Goal: Task Accomplishment & Management: Complete application form

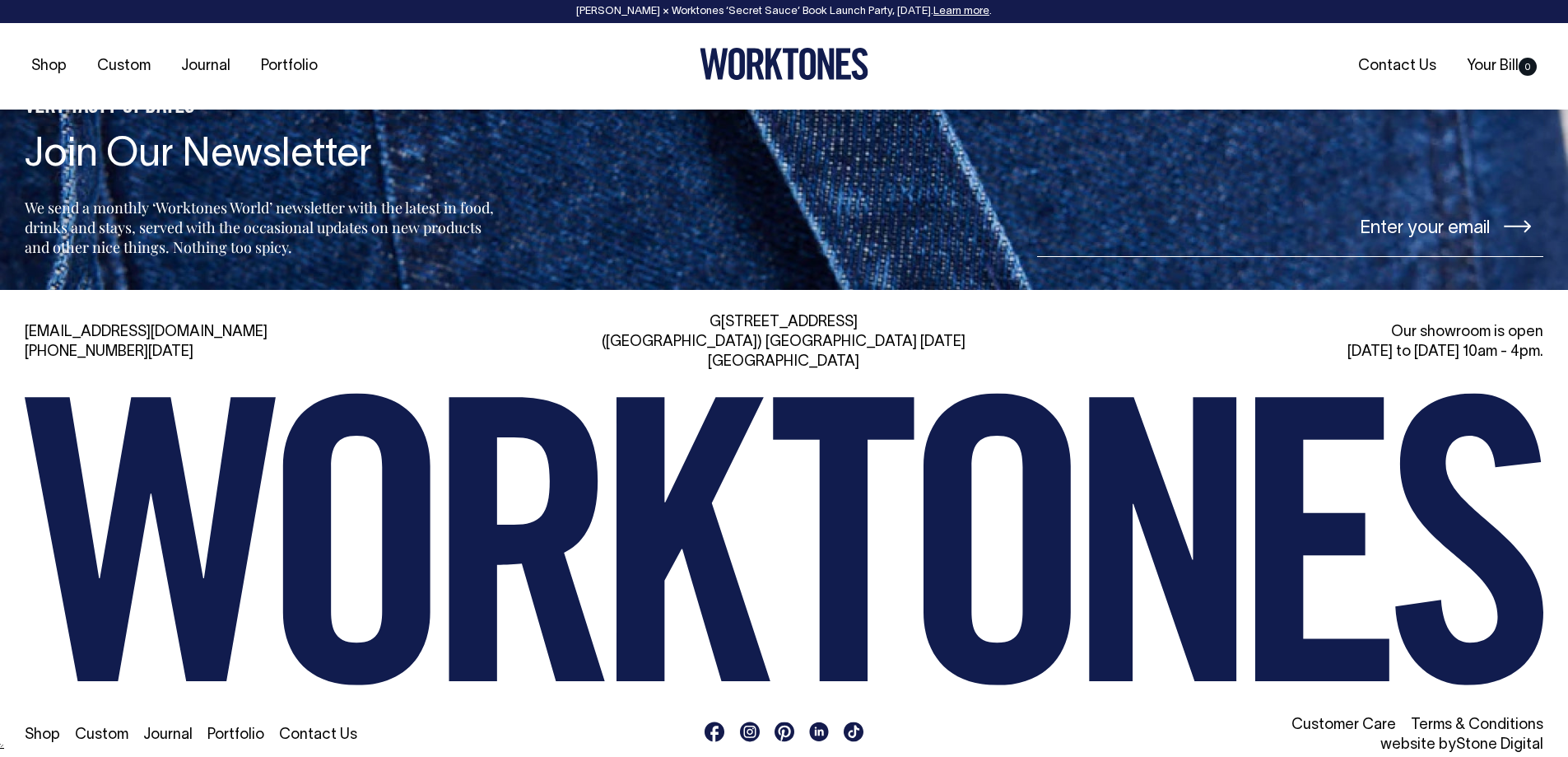
scroll to position [3977, 0]
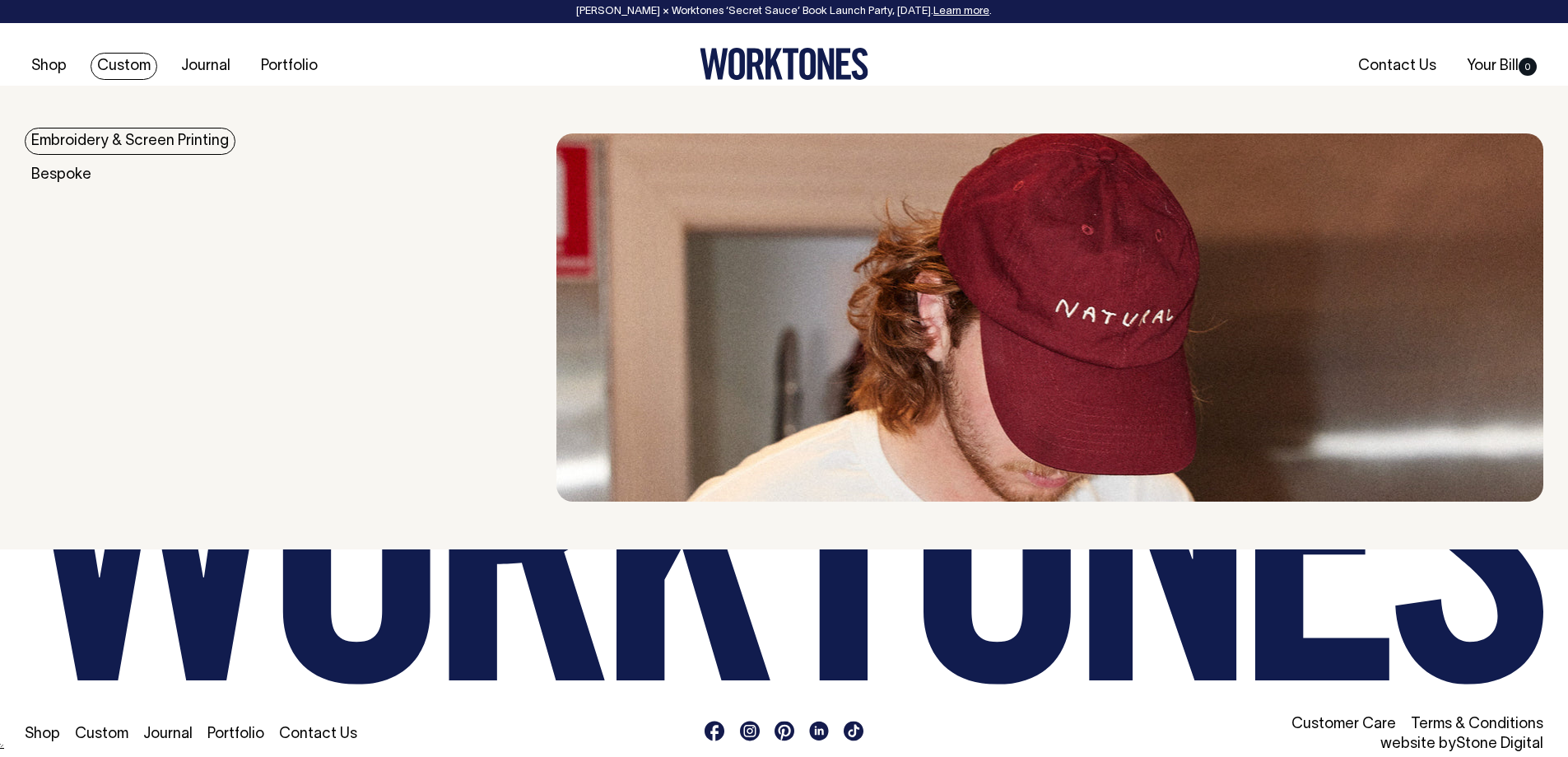
click at [149, 56] on link "Custom" at bounding box center [124, 66] width 67 height 27
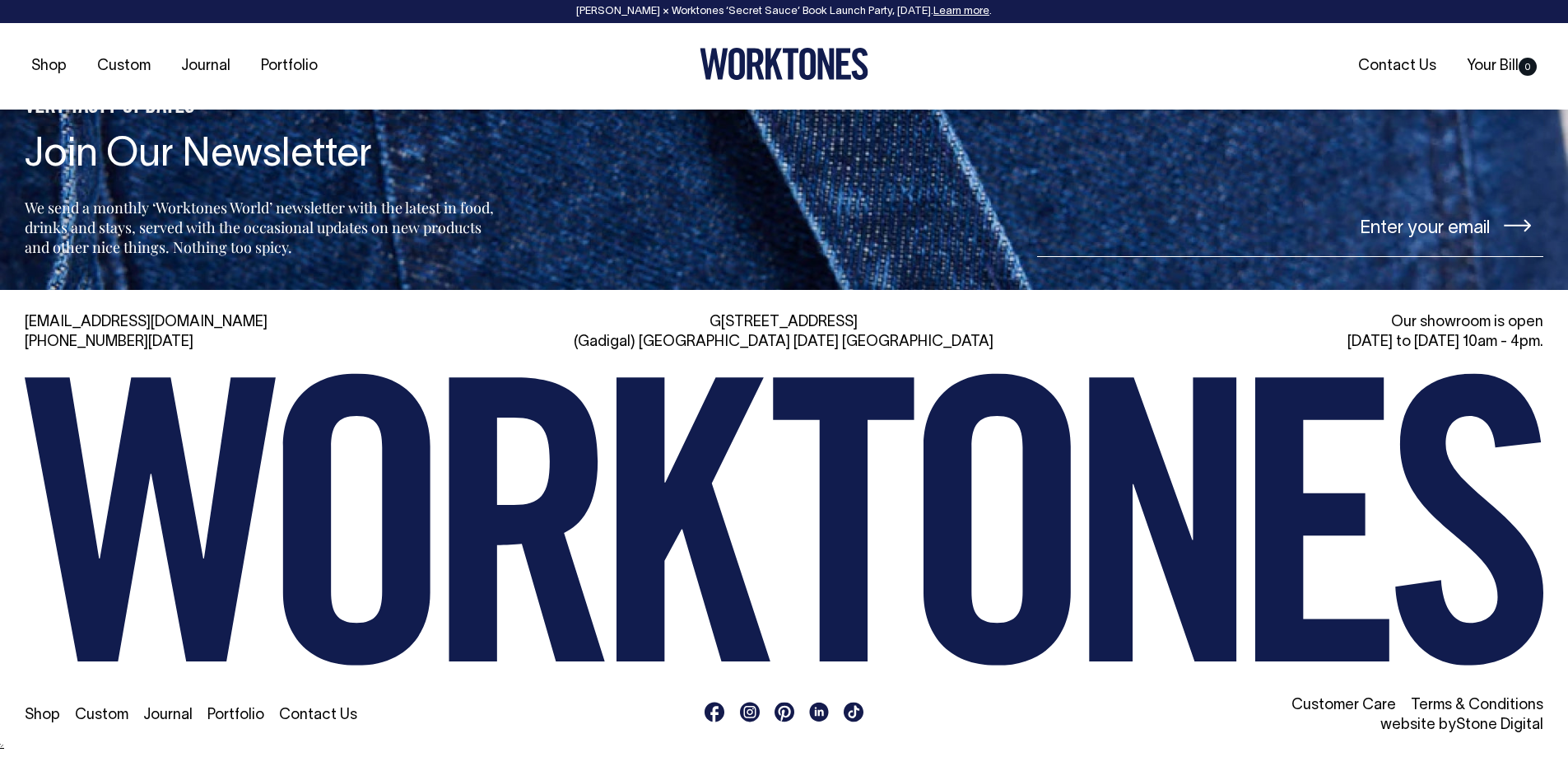
scroll to position [5932, 0]
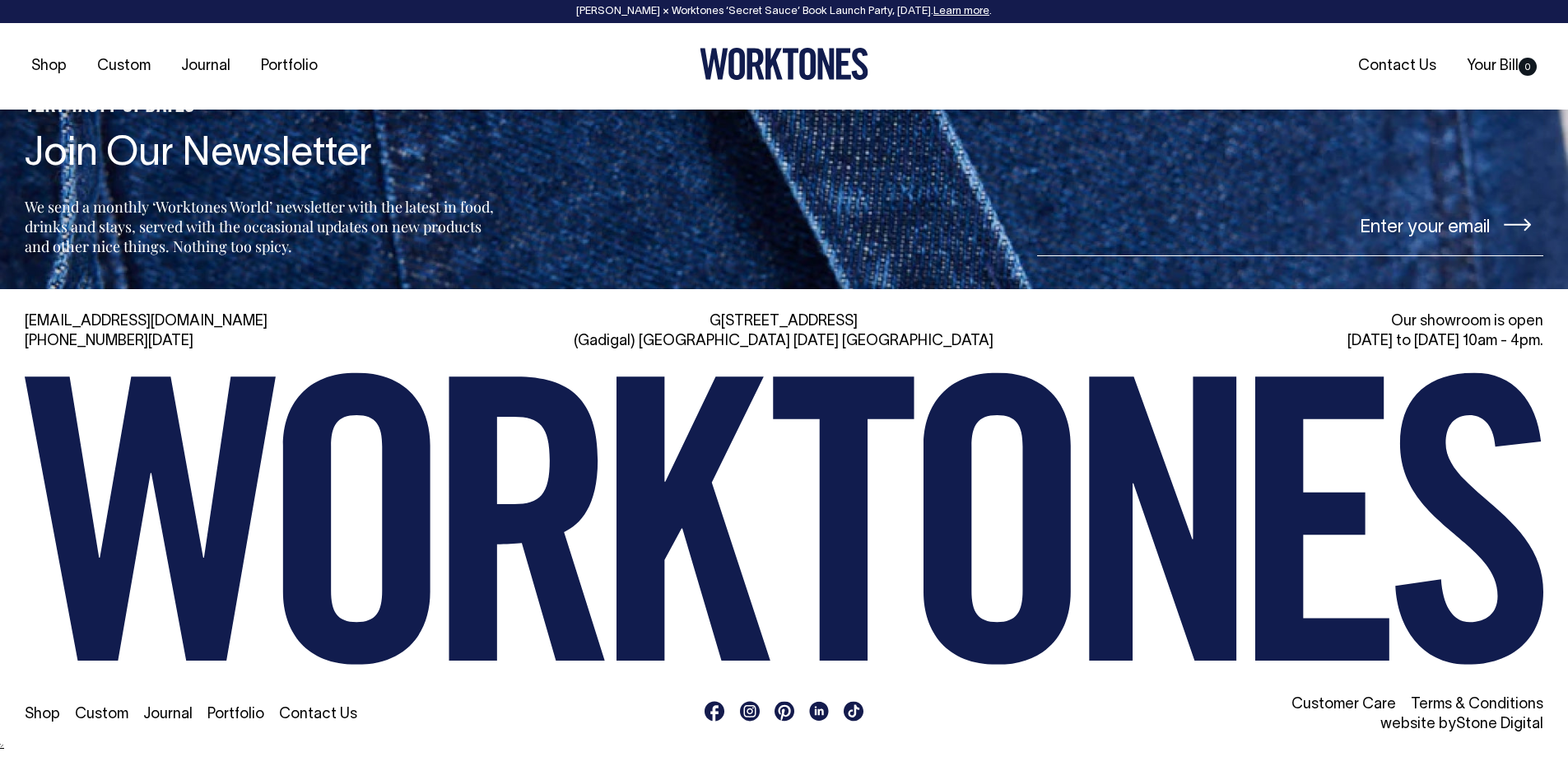
click at [747, 712] on rect at bounding box center [751, 711] width 20 height 20
click at [44, 712] on link "Shop" at bounding box center [43, 714] width 36 height 14
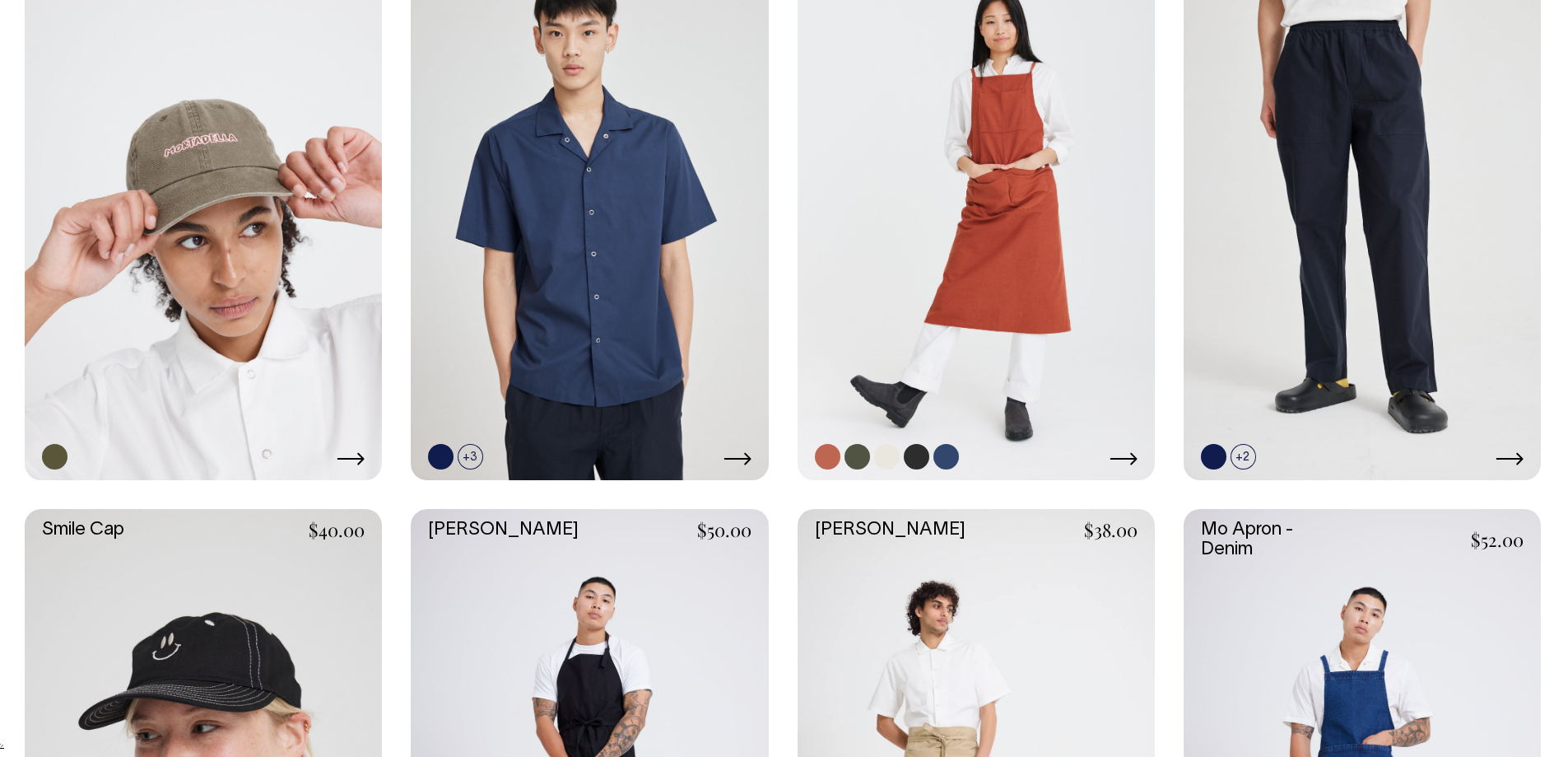
scroll to position [2007, 0]
click at [849, 457] on link at bounding box center [857, 458] width 26 height 26
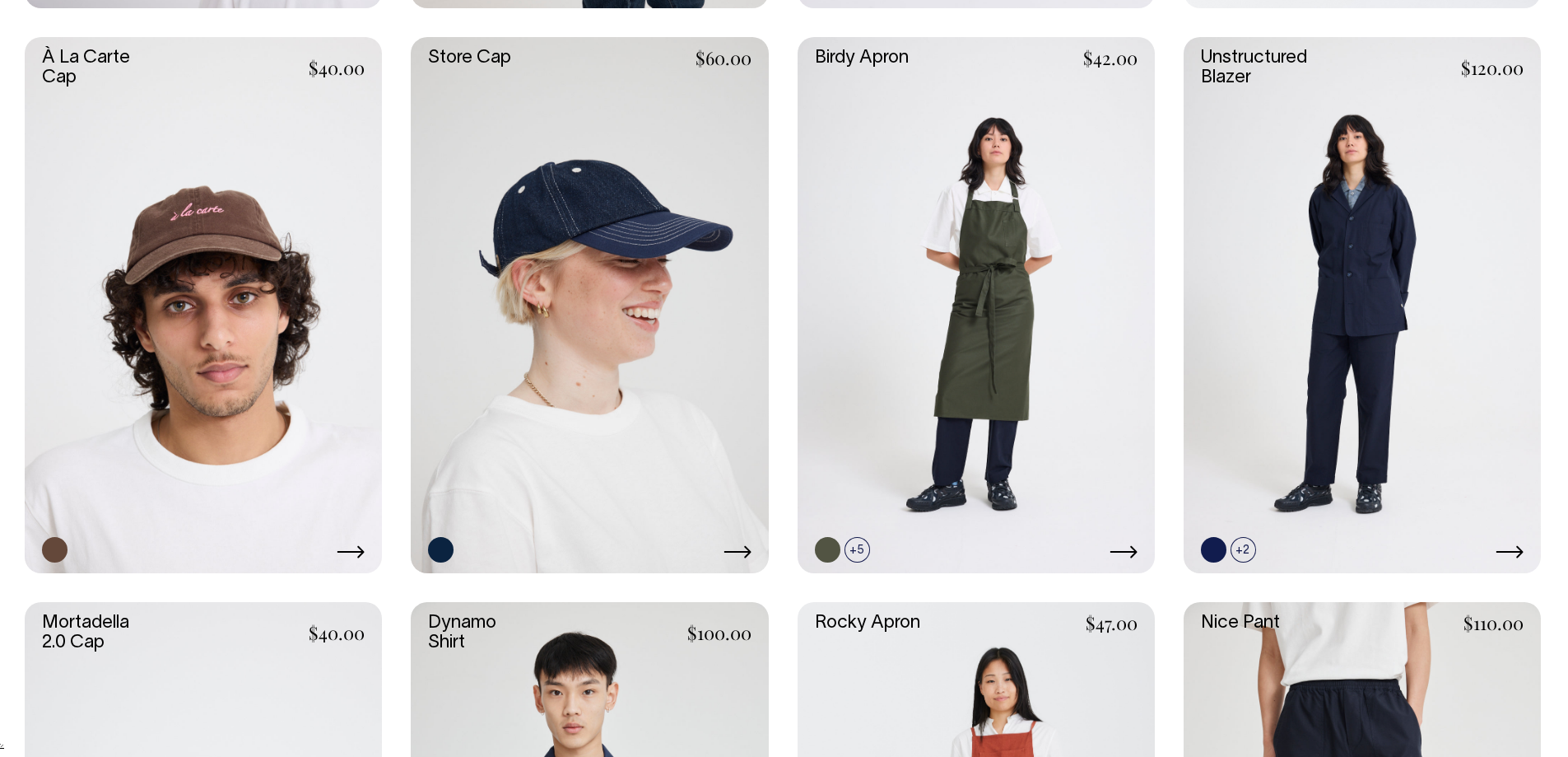
scroll to position [1347, 0]
click at [860, 548] on link at bounding box center [857, 551] width 26 height 26
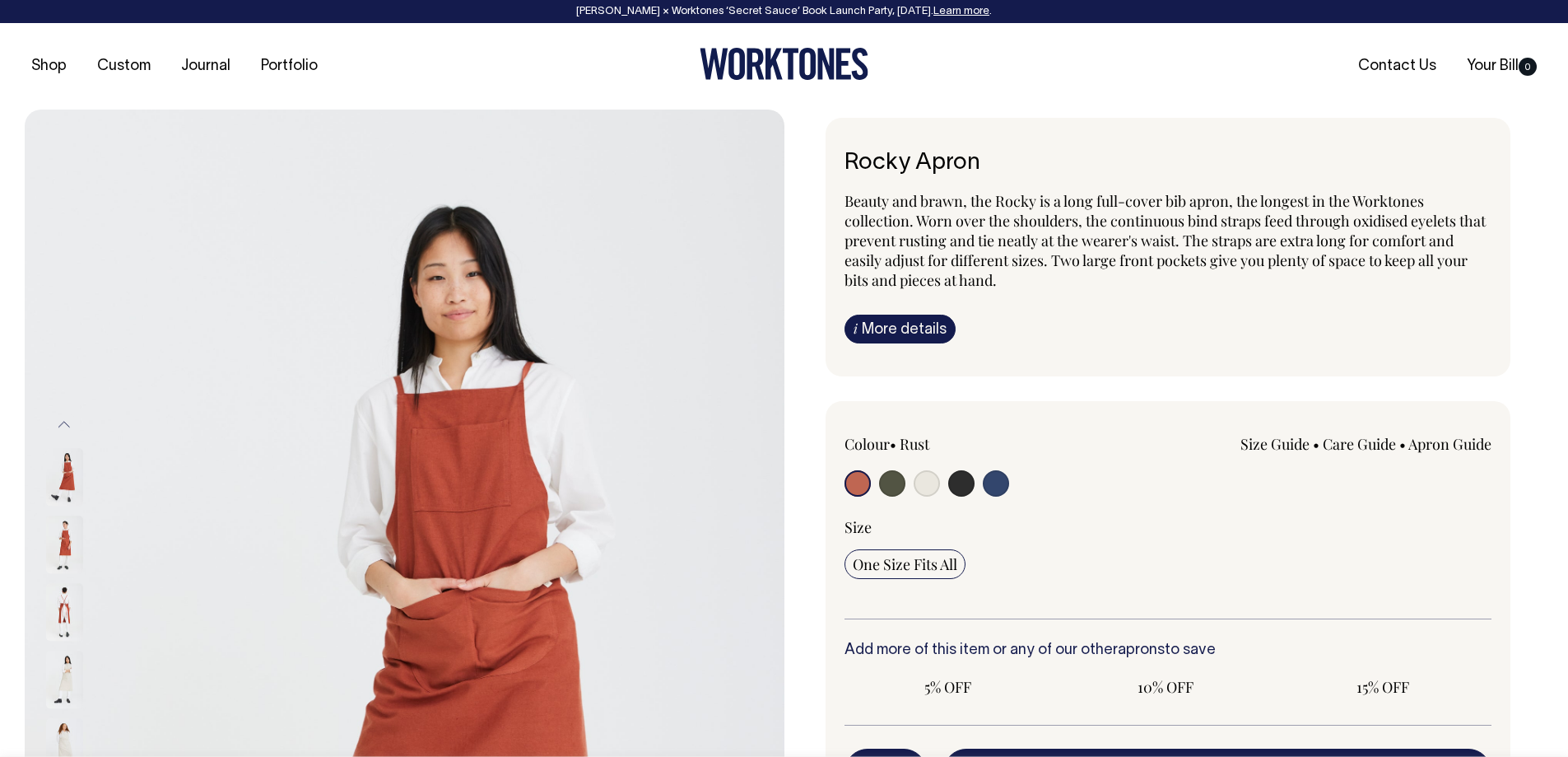
radio input "true"
select select "Olive"
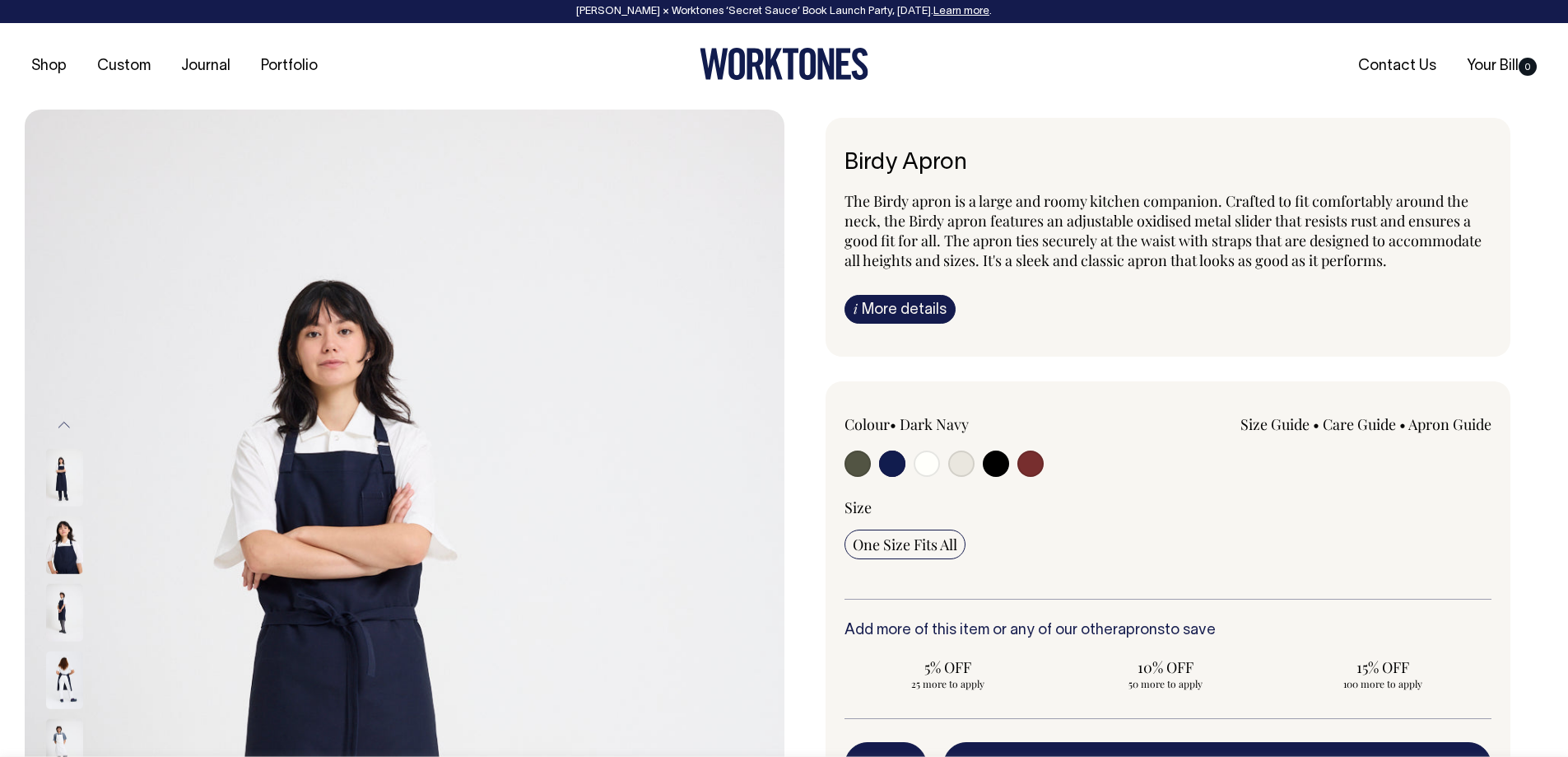
select select "Dark Navy"
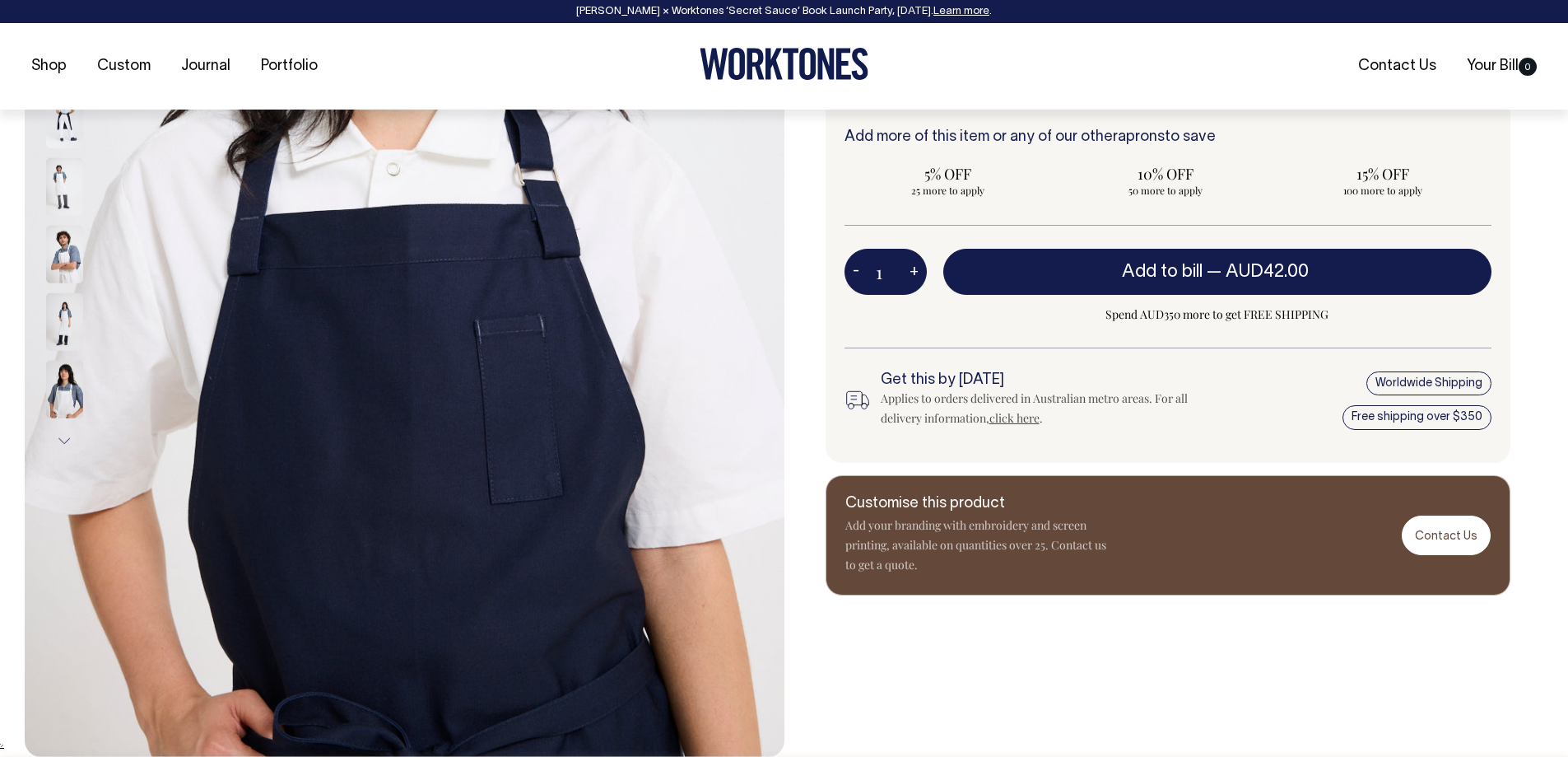
scroll to position [495, 0]
click at [994, 62] on div at bounding box center [784, 66] width 506 height 37
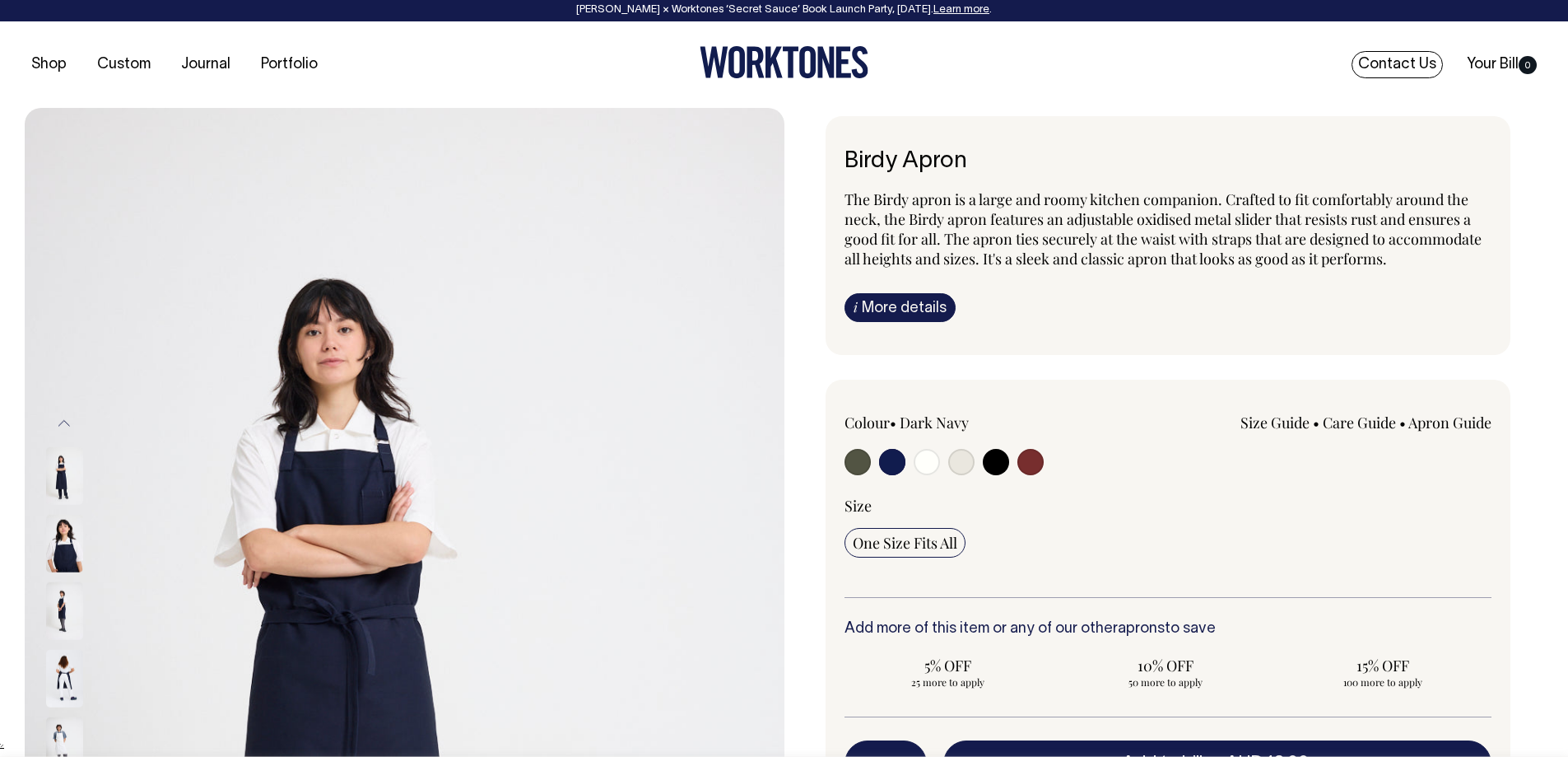
click at [1394, 64] on link "Contact Us" at bounding box center [1398, 64] width 92 height 27
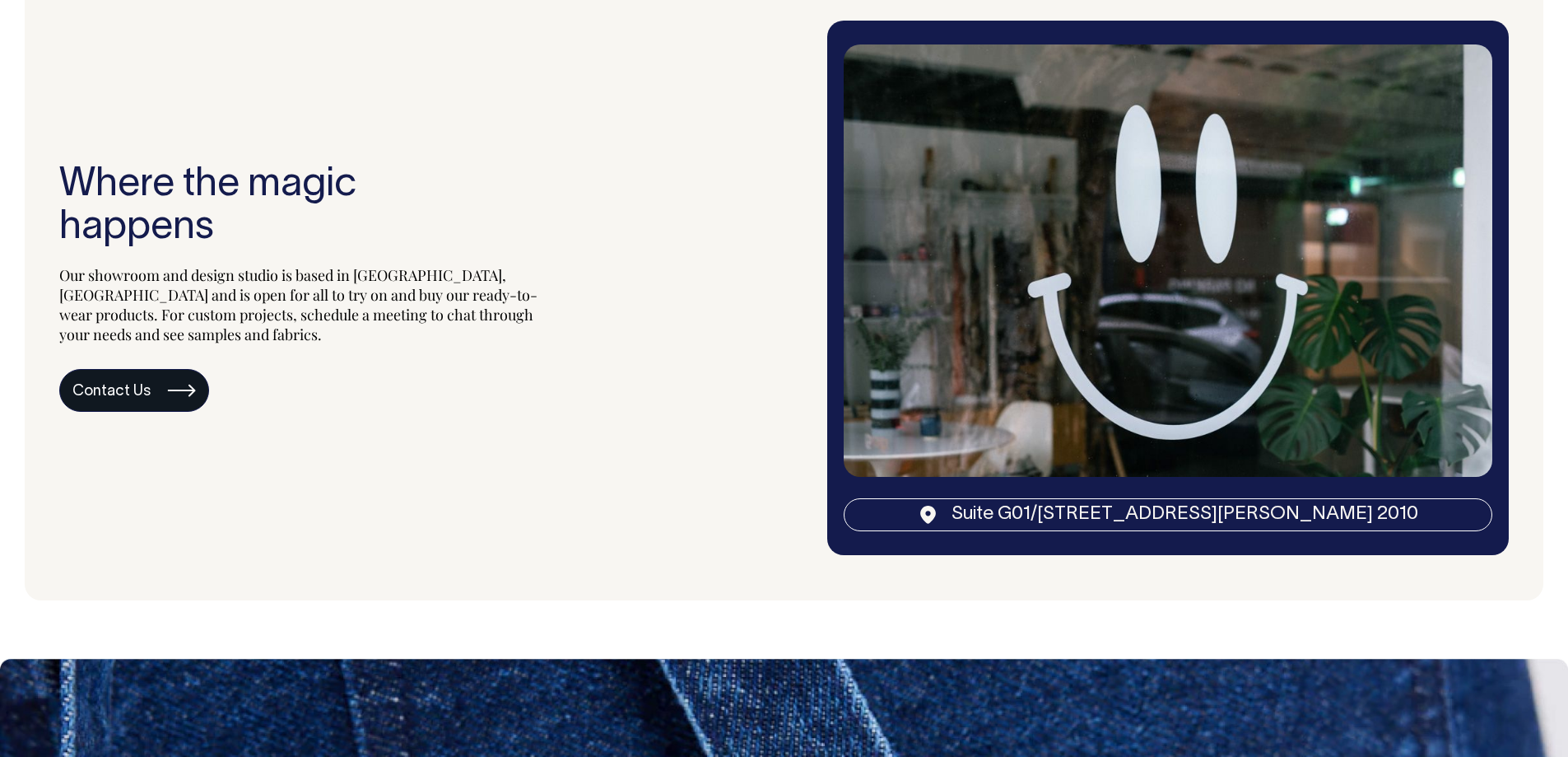
scroll to position [3377, 0]
click at [145, 388] on link "Contact Us" at bounding box center [134, 391] width 150 height 43
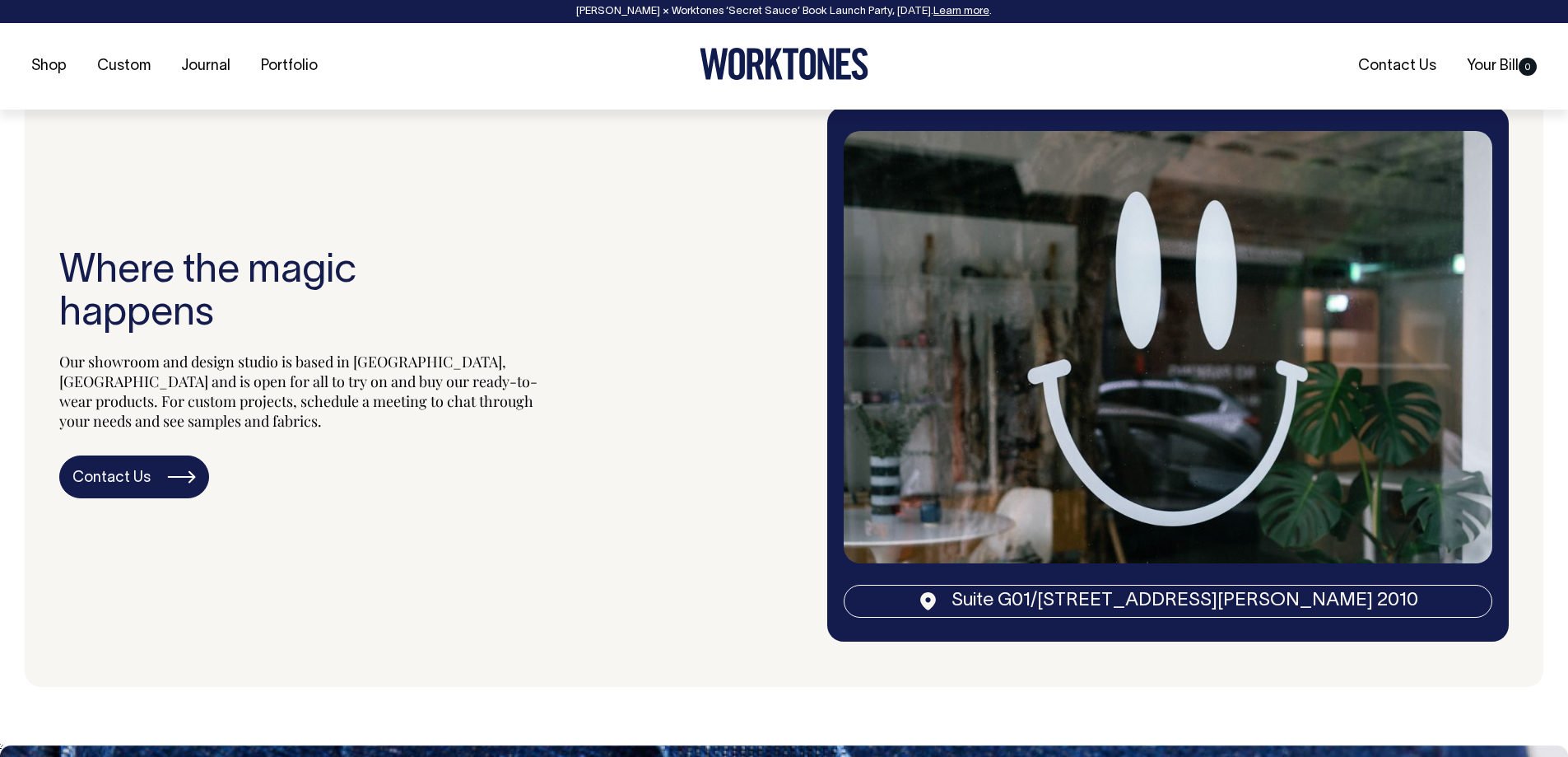
scroll to position [3292, 0]
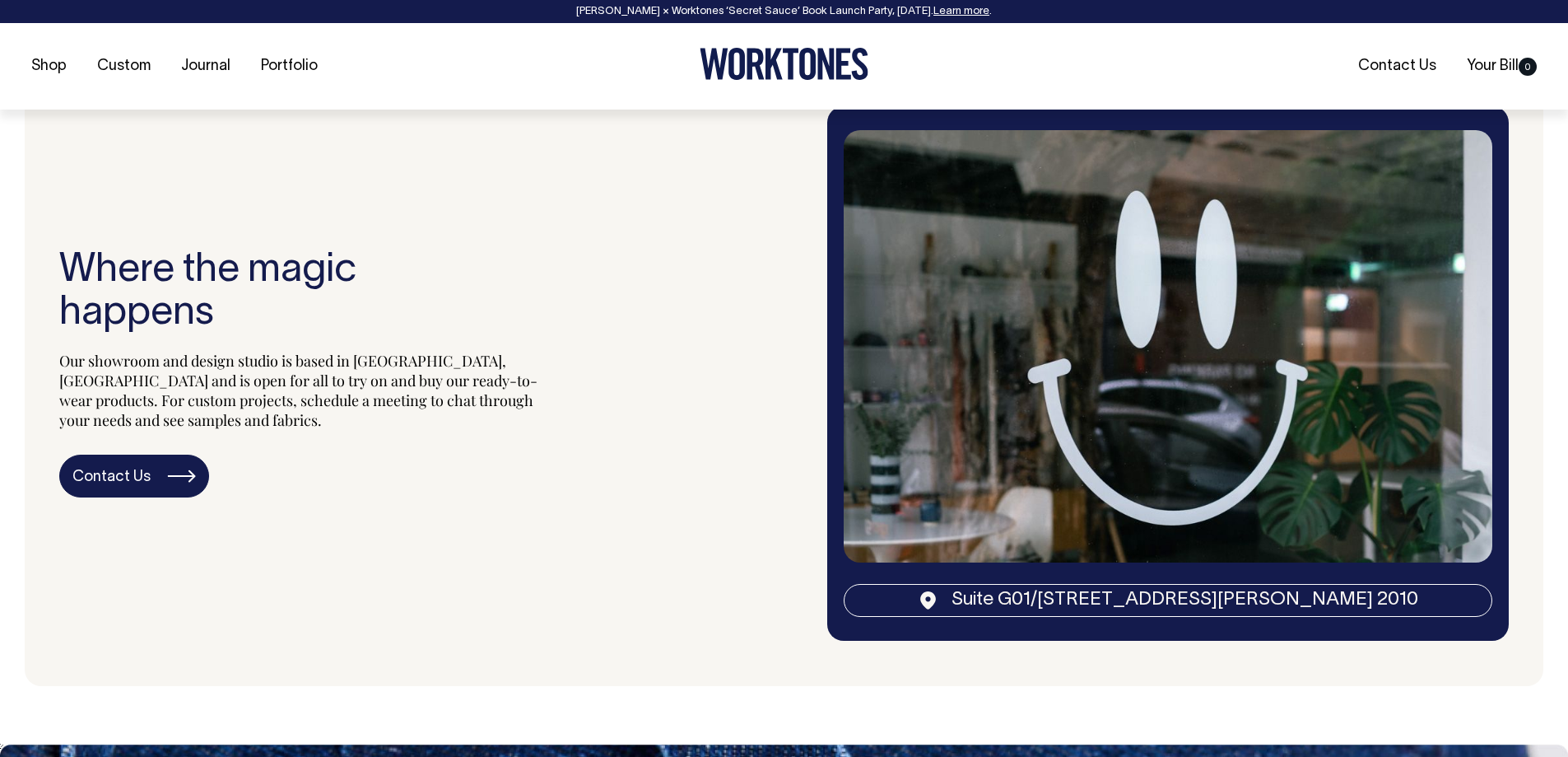
click at [1099, 604] on link "Suite G[STREET_ADDRESS][DATE]" at bounding box center [1168, 600] width 649 height 33
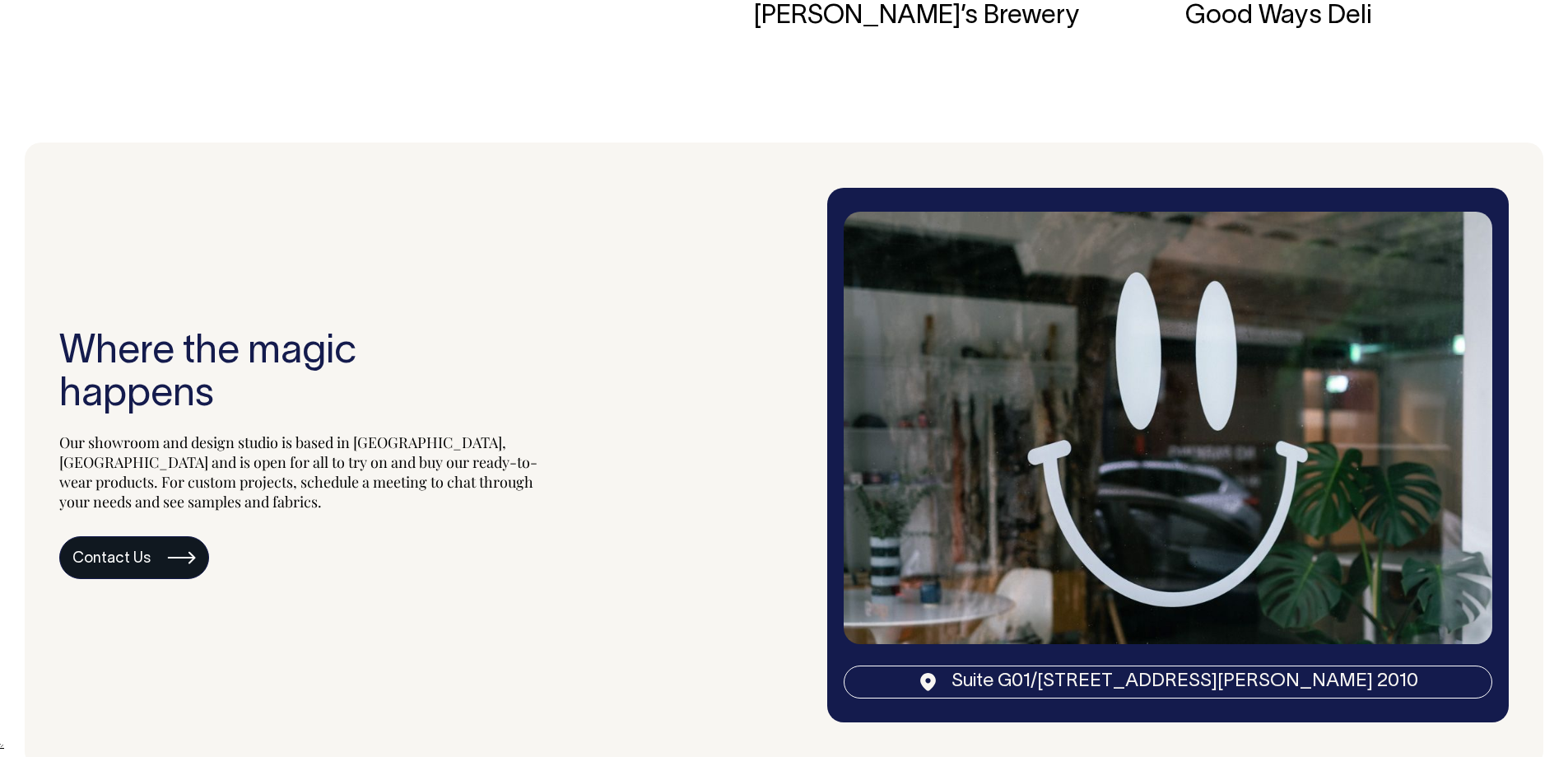
click at [163, 560] on link "Contact Us" at bounding box center [134, 558] width 150 height 43
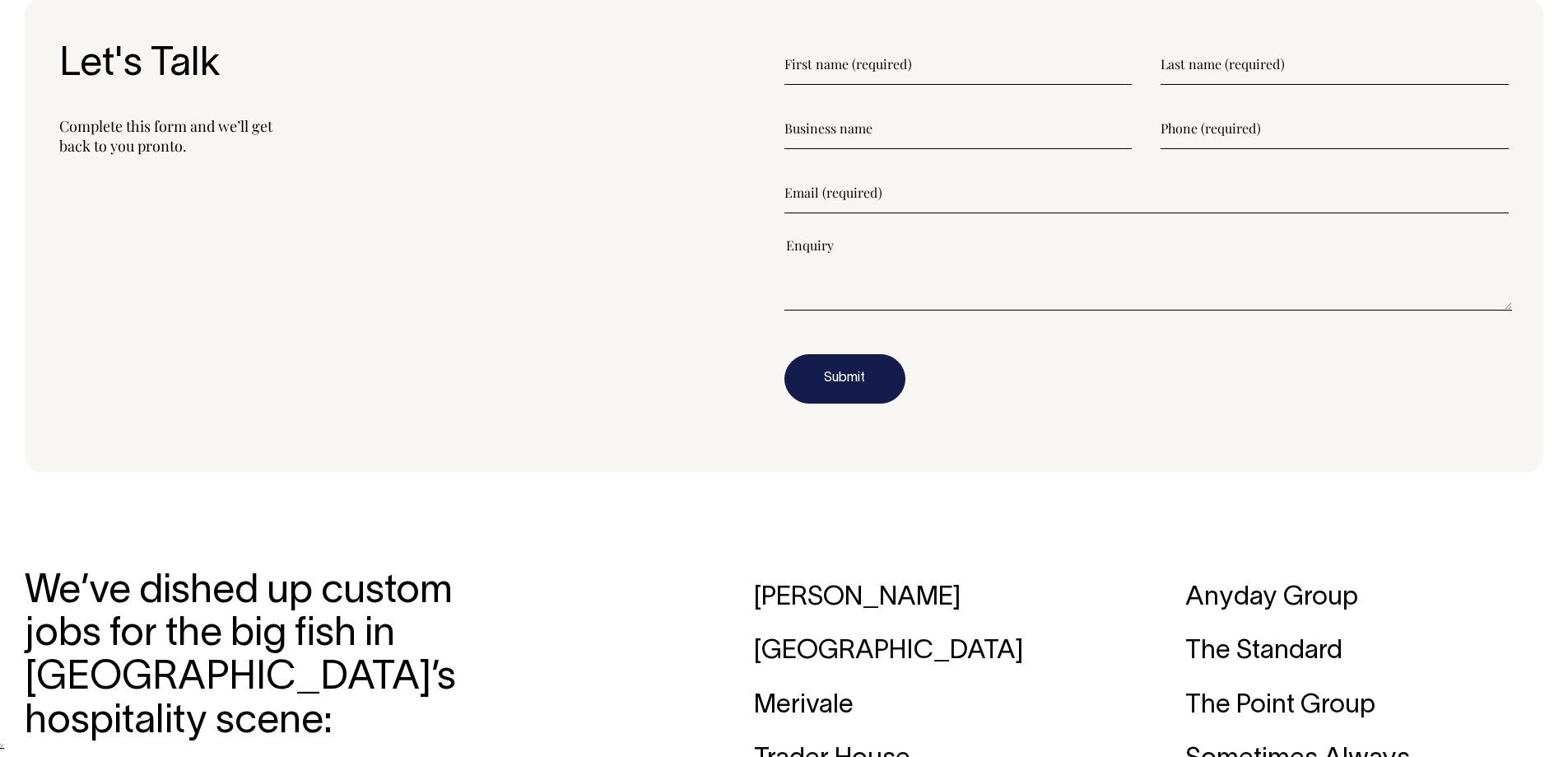
scroll to position [2304, 0]
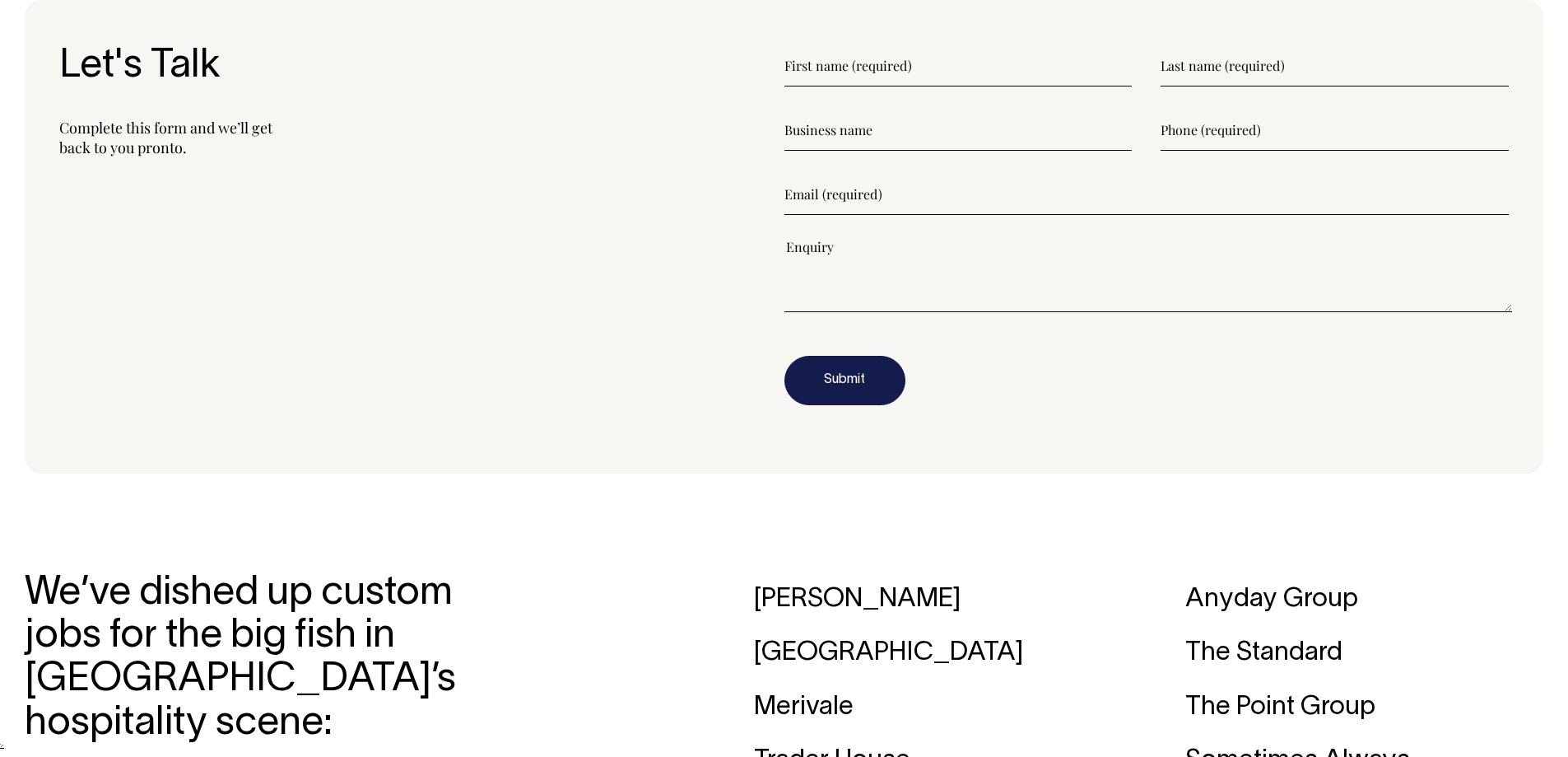
click at [858, 74] on input"] "text" at bounding box center [958, 65] width 348 height 41
click at [879, 68] on input"] "text" at bounding box center [958, 65] width 348 height 41
type input"] "KENZO"
type input"] "IMAI"
type input"] "0434250783"
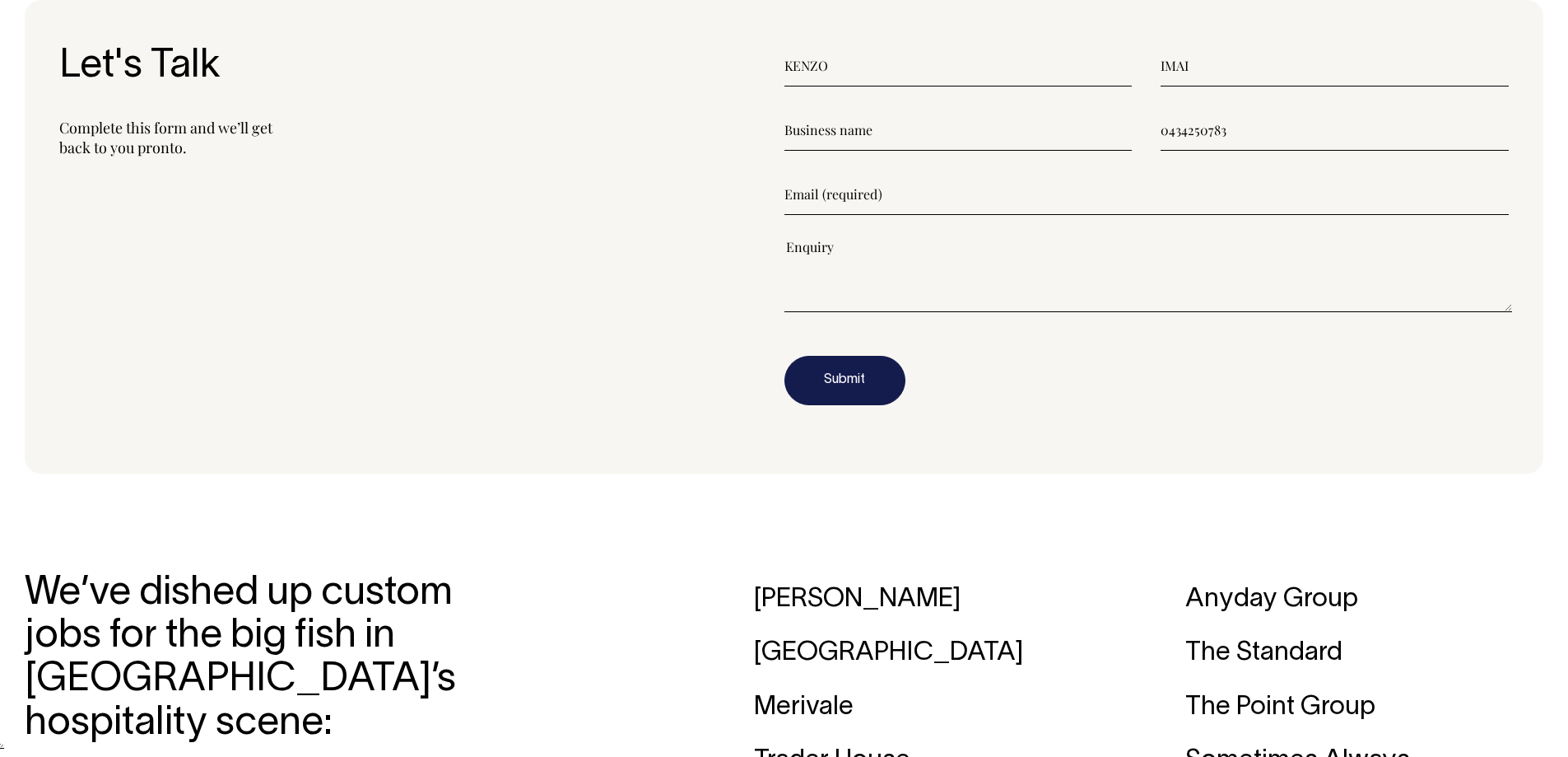
type input"] "kenzo.i@realism-studio.com"
click at [837, 140] on input"] "text" at bounding box center [958, 130] width 348 height 41
type input"] "SUGOICAFE"
click at [930, 274] on textarea"] at bounding box center [1148, 275] width 729 height 74
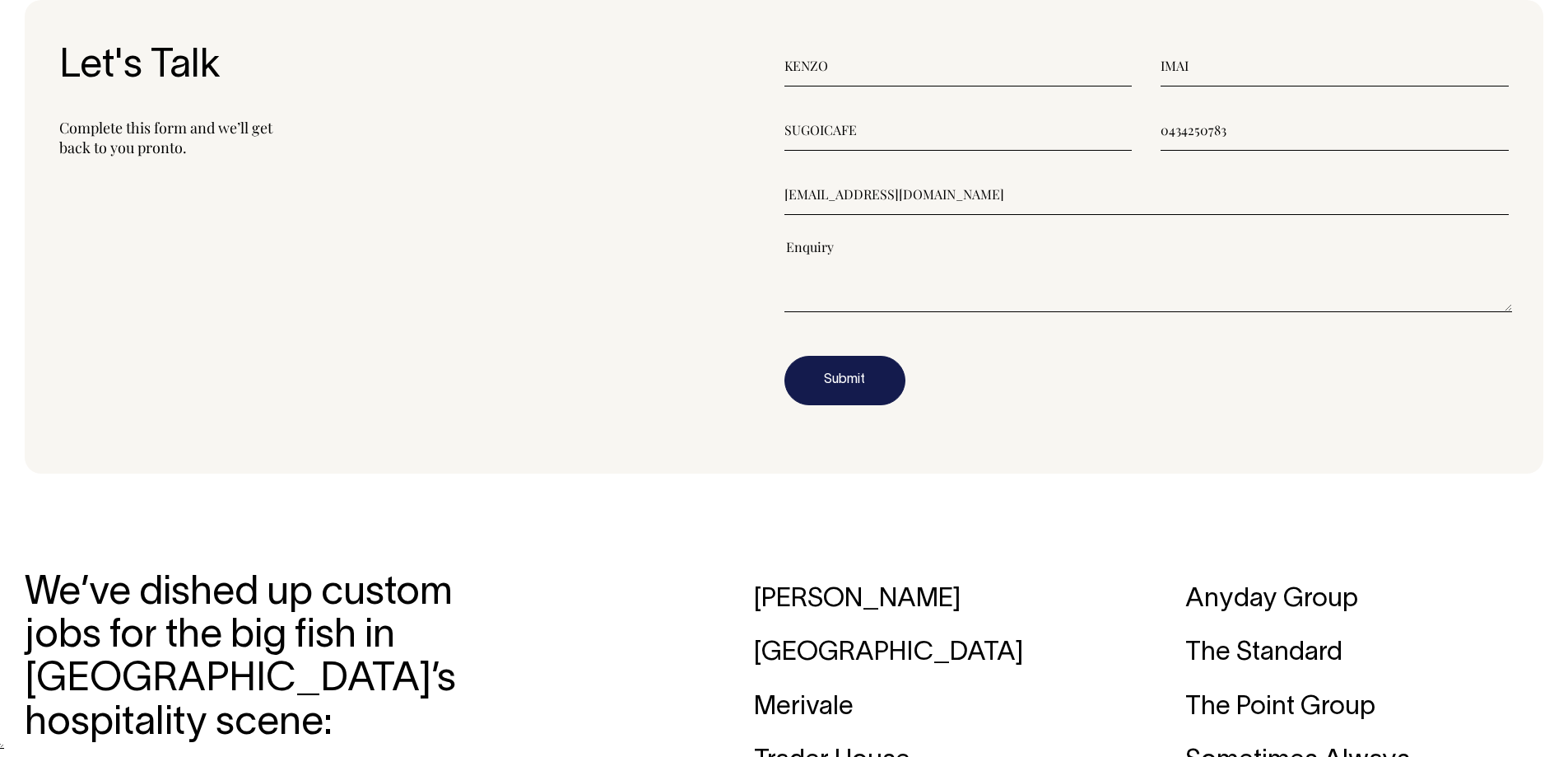
click at [888, 291] on textarea"] at bounding box center [1148, 275] width 729 height 74
click at [840, 264] on textarea"] at bounding box center [1148, 275] width 729 height 74
paste textarea"] "Hello, my name is Kenzo Imai, Marketing Manager at SUGOI CAFE in Cairns. I came…"
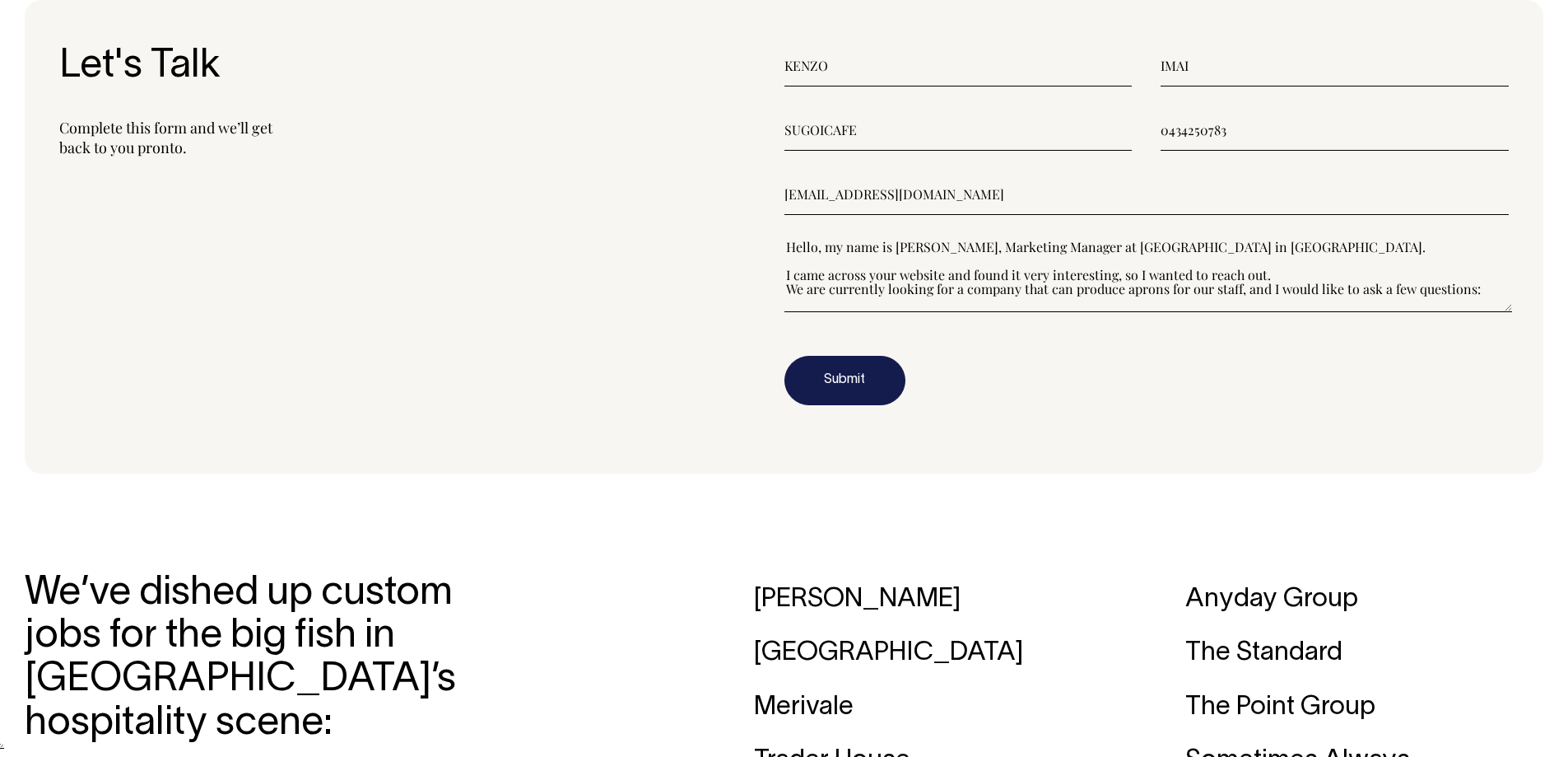
scroll to position [210, 0]
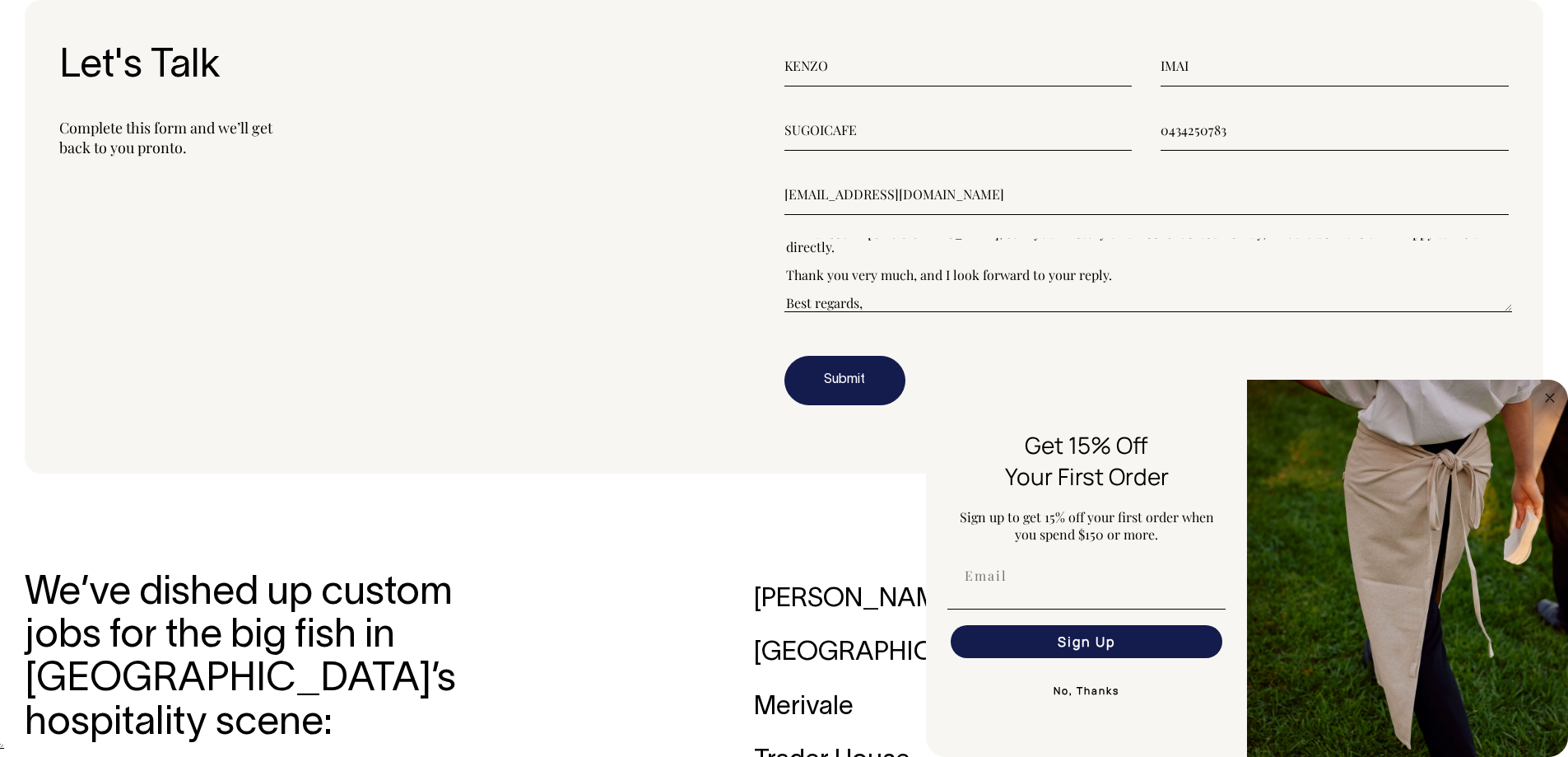
click at [1511, 310] on textarea"] "Hello, my name is Kenzo Imai, Marketing Manager at SUGOI CAFE in Cairns. I came…" at bounding box center [1148, 275] width 729 height 74
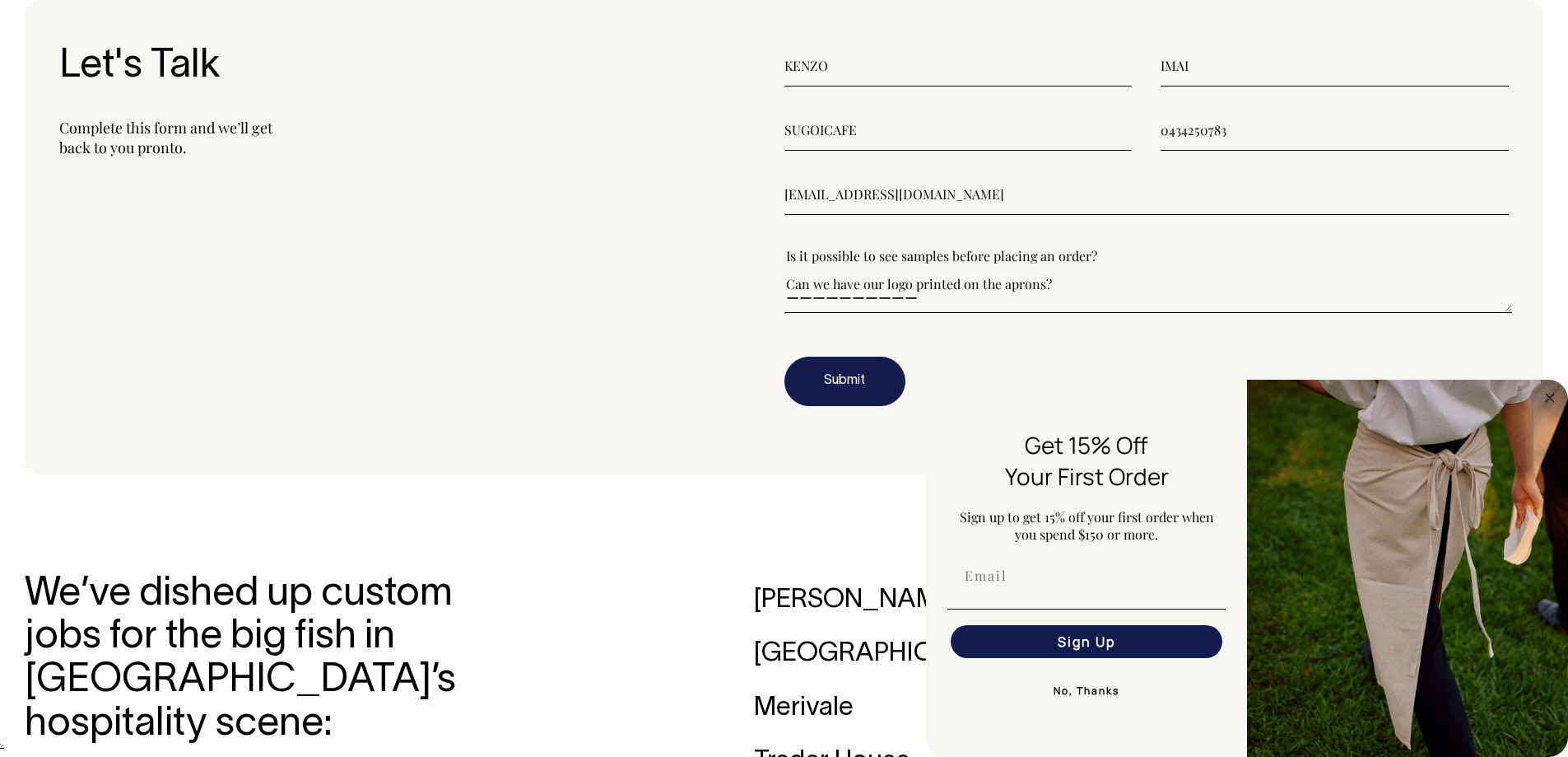
scroll to position [0, 0]
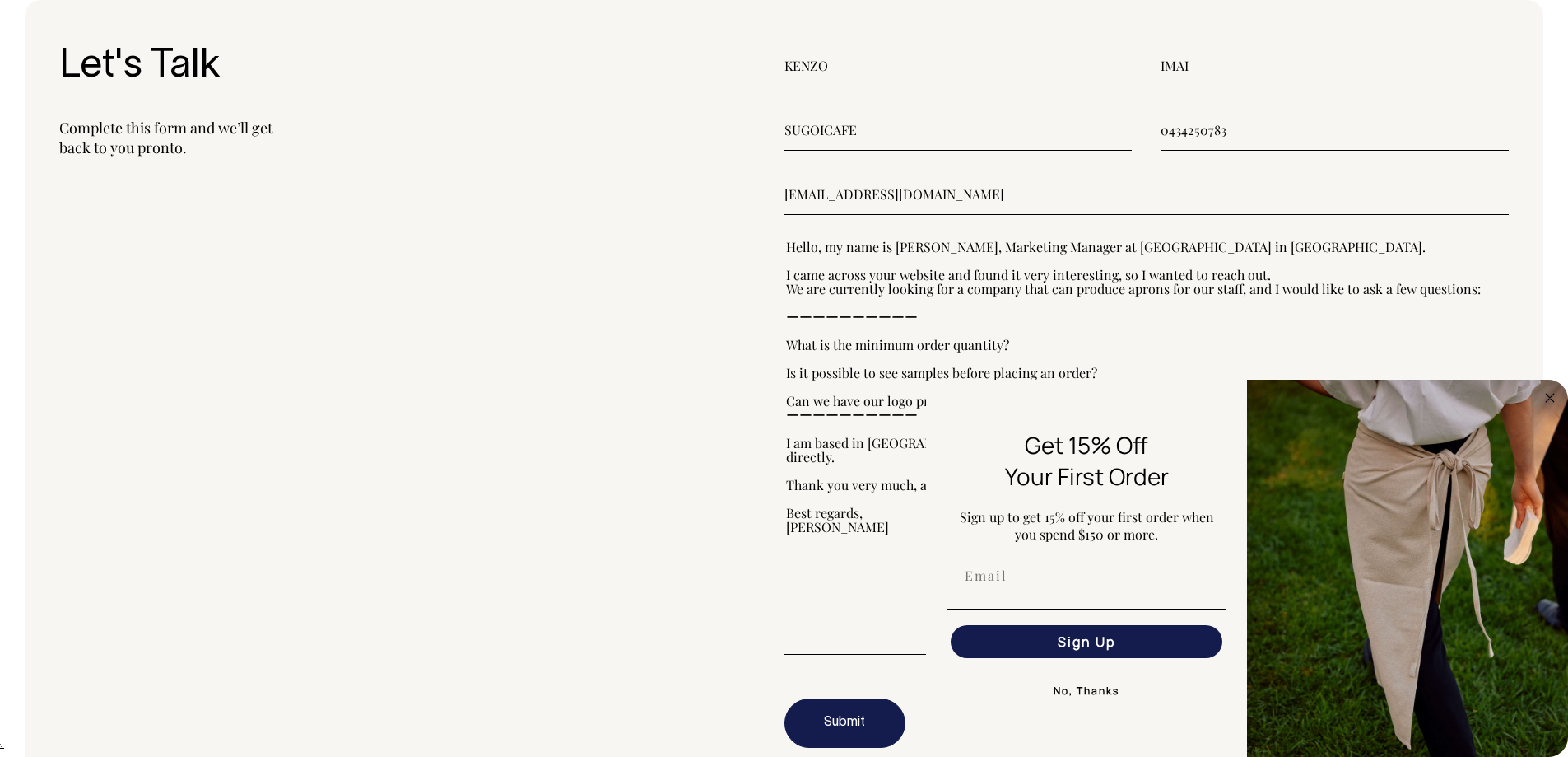
drag, startPoint x: 1502, startPoint y: 308, endPoint x: 1492, endPoint y: 650, distance: 342.1
click at [1492, 650] on body "Rosheen Kaul × Worktones ‘Secret Sauce’ Book Launch Party, 10 September. Learn …" at bounding box center [784, 360] width 1568 height 5328
type textarea"] "Hello, my name is Kenzo Imai, Marketing Manager at SUGOI CAFE in Cairns. I came…"
click at [847, 725] on button "Submit" at bounding box center [844, 723] width 121 height 50
click at [859, 725] on button "Submit" at bounding box center [844, 723] width 121 height 50
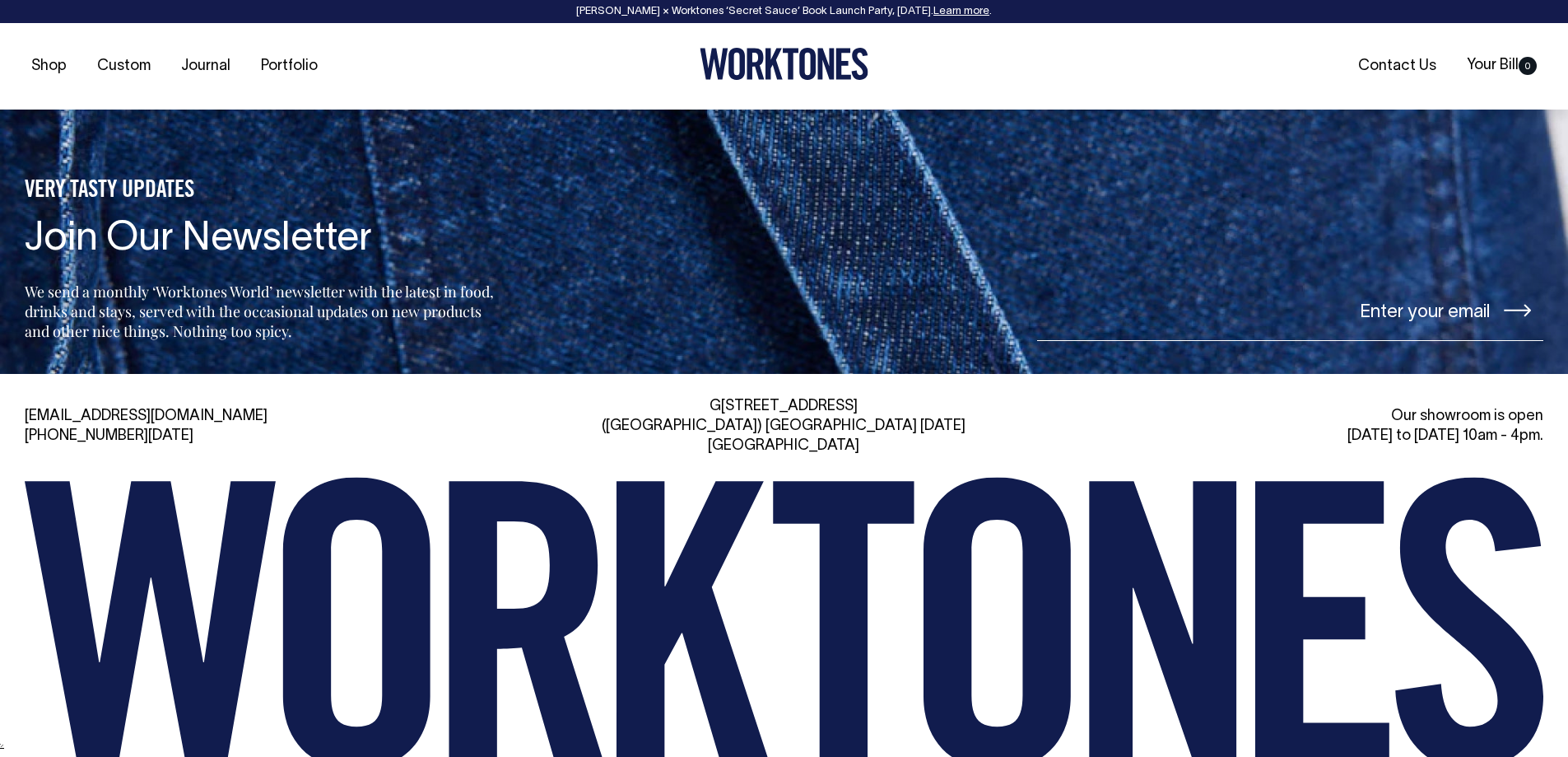
scroll to position [3789, 0]
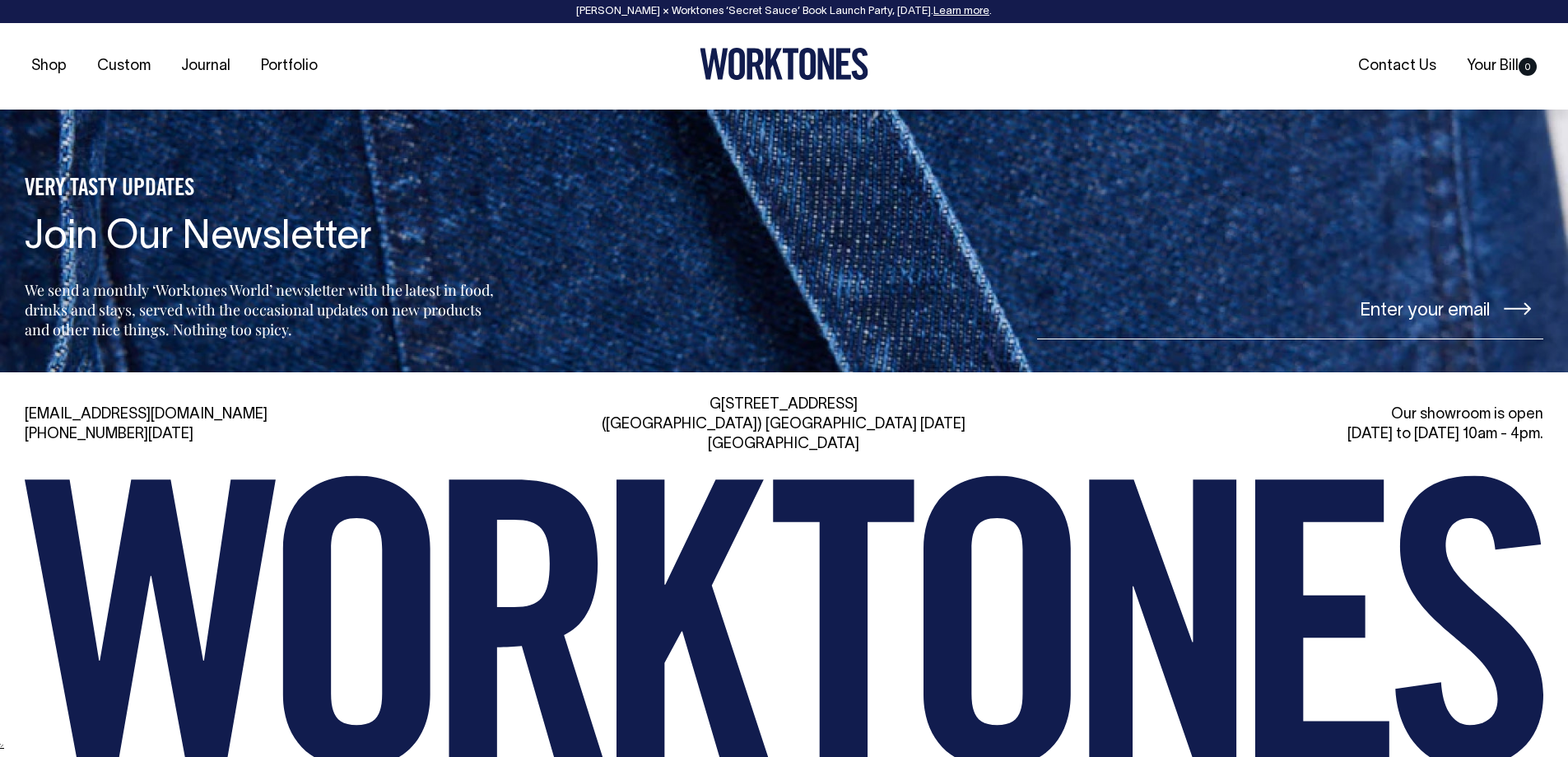
drag, startPoint x: 1341, startPoint y: 427, endPoint x: 1548, endPoint y: 429, distance: 207.0
type textarea "[DATE] to [DATE] 10am - 4pm."
click at [1548, 429] on div "[EMAIL_ADDRESS][DOMAIN_NAME] [PHONE_NUMBER][DATE] [STREET_ADDRESS][DATE] Our sh…" at bounding box center [784, 616] width 1568 height 443
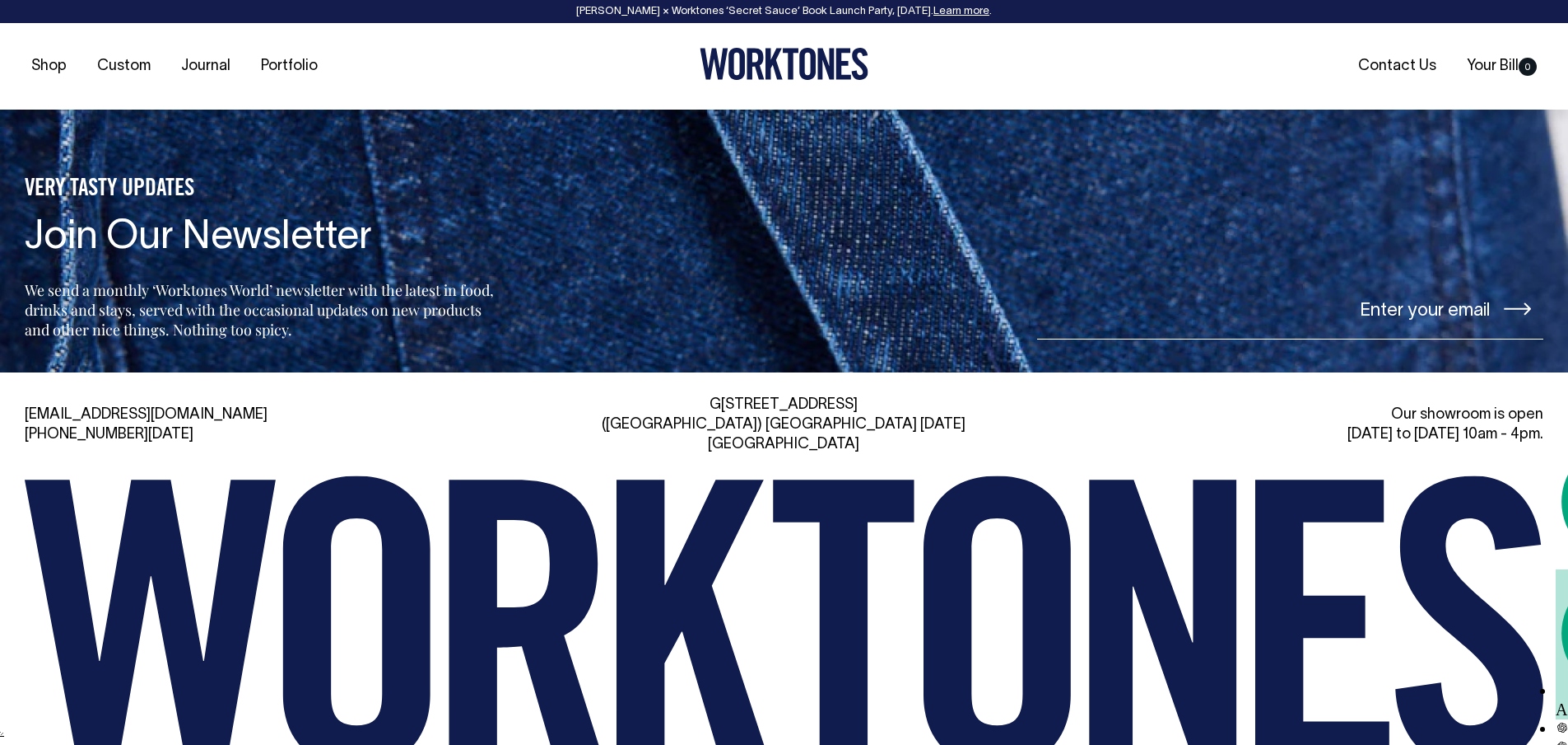
click at [1548, 429] on div "[EMAIL_ADDRESS][DOMAIN_NAME] [PHONE_NUMBER][DATE] [STREET_ADDRESS][DATE] Our sh…" at bounding box center [784, 616] width 1568 height 443
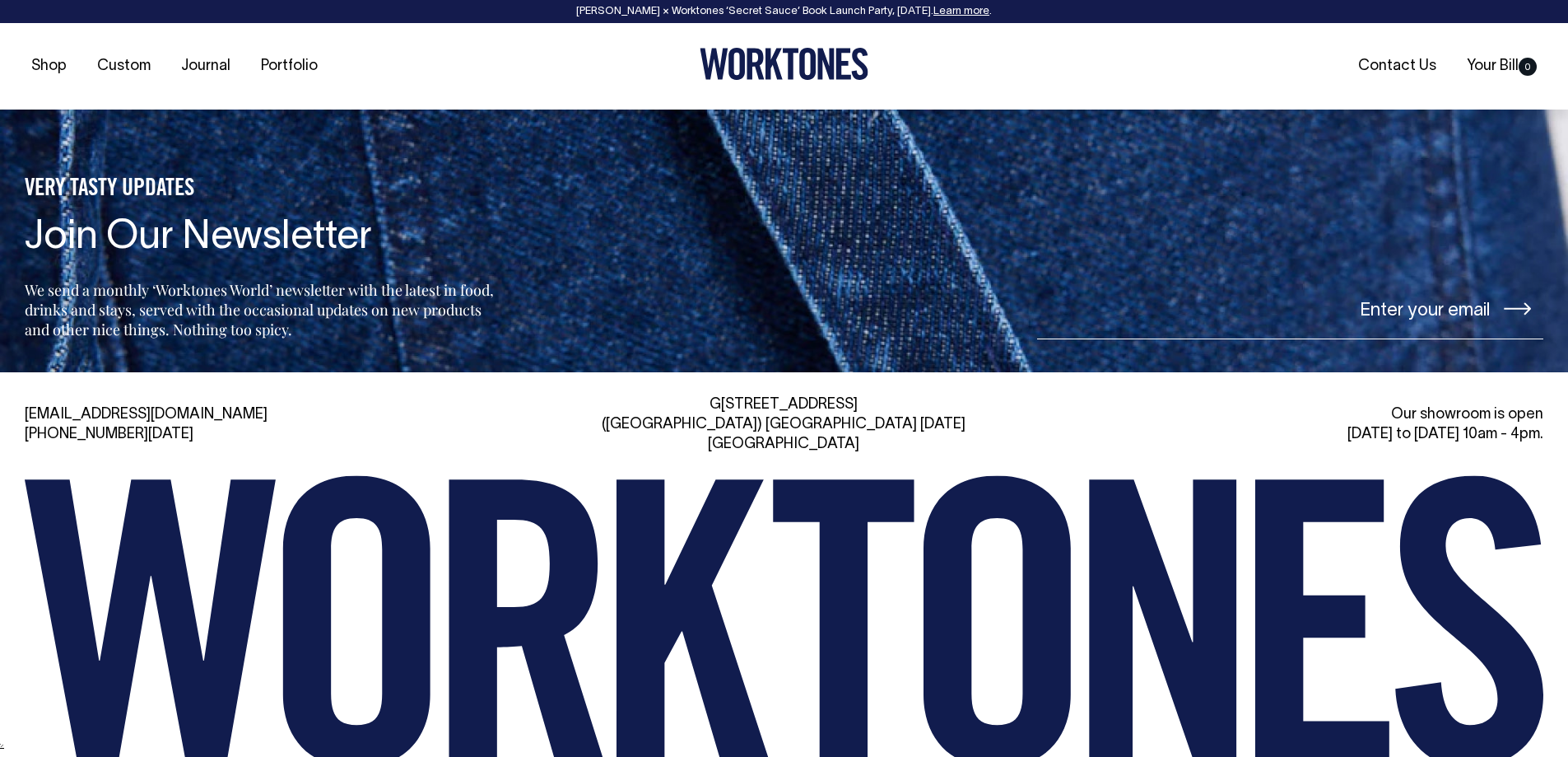
drag, startPoint x: 1548, startPoint y: 429, endPoint x: 1341, endPoint y: 435, distance: 207.1
click at [1341, 435] on div "[EMAIL_ADDRESS][DOMAIN_NAME] [PHONE_NUMBER][DATE] [STREET_ADDRESS][DATE] Our sh…" at bounding box center [784, 616] width 1568 height 443
